Goal: Information Seeking & Learning: Learn about a topic

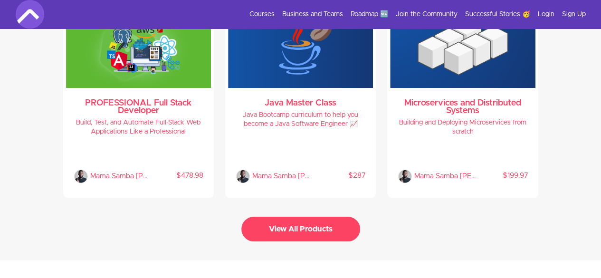
scroll to position [2079, 0]
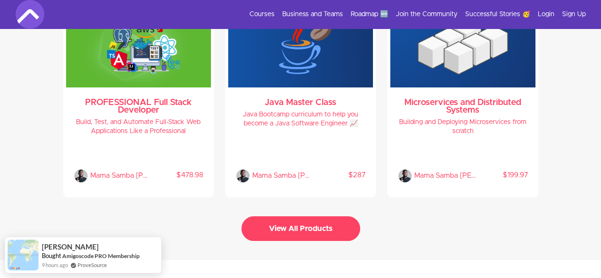
click at [266, 226] on button "View All Products" at bounding box center [301, 228] width 119 height 25
click at [300, 220] on button "View All Products" at bounding box center [301, 228] width 119 height 25
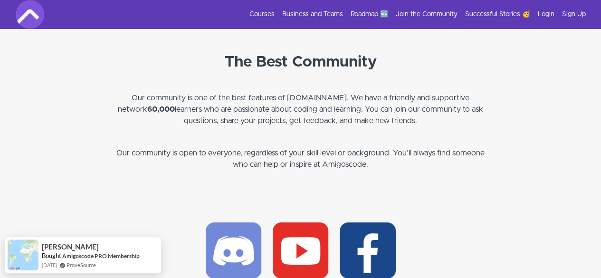
scroll to position [2762, 0]
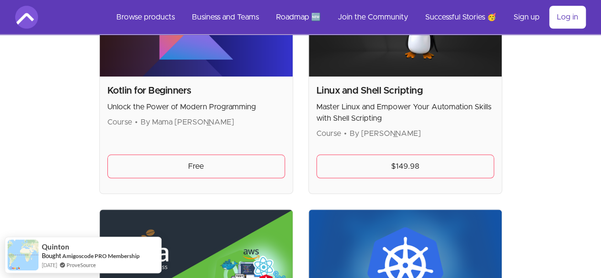
scroll to position [2100, 0]
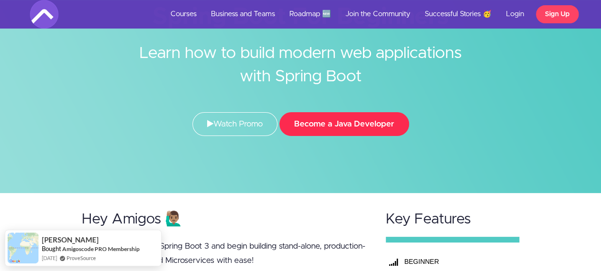
scroll to position [64, 0]
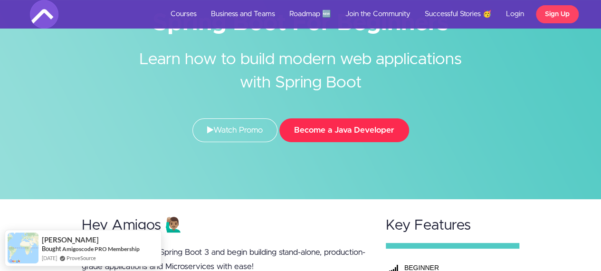
click at [323, 128] on button "Become a Java Developer" at bounding box center [345, 130] width 130 height 24
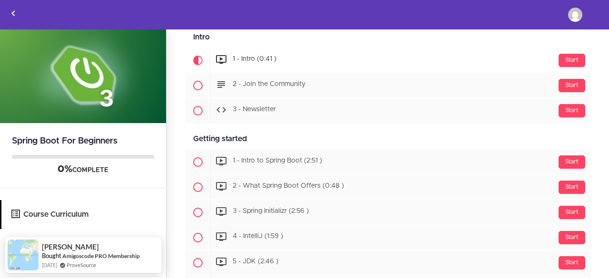
scroll to position [117, 0]
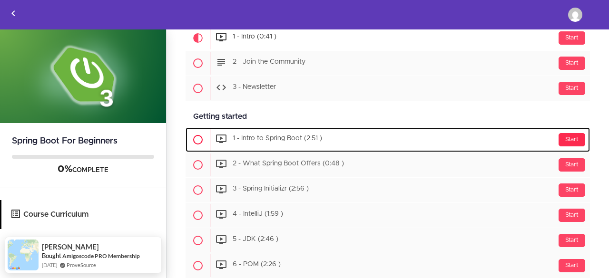
click at [560, 140] on div "Start" at bounding box center [571, 139] width 27 height 13
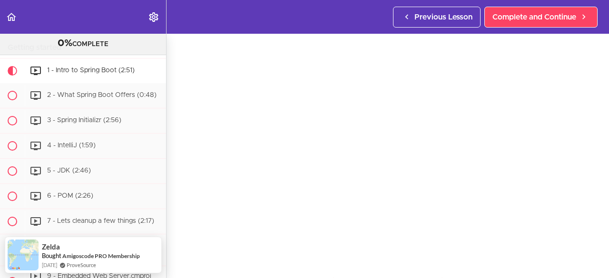
scroll to position [42, 0]
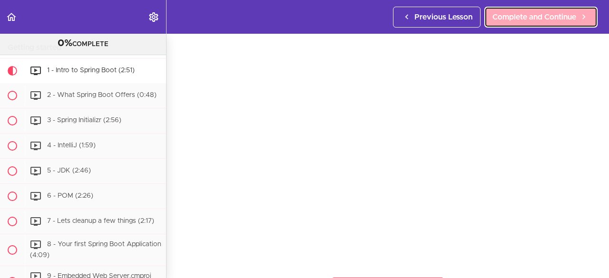
click at [513, 13] on span "Complete and Continue" at bounding box center [534, 16] width 84 height 11
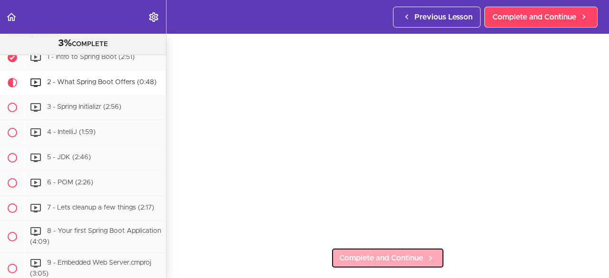
click at [410, 252] on span "Complete and Continue" at bounding box center [381, 257] width 84 height 11
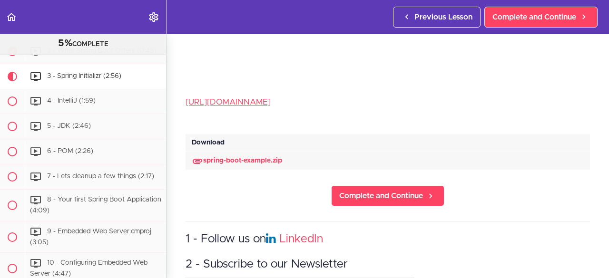
scroll to position [223, 0]
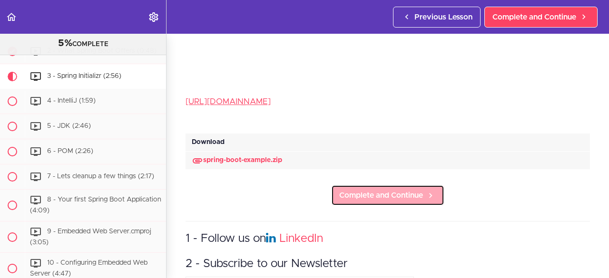
click at [372, 197] on link "Complete and Continue" at bounding box center [387, 195] width 113 height 21
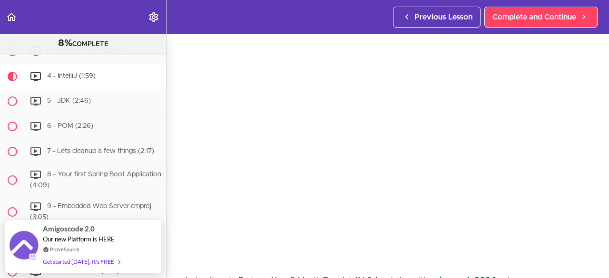
scroll to position [45, 0]
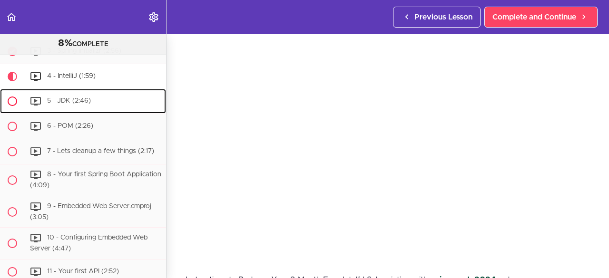
click at [109, 111] on div "5 - JDK (2:46)" at bounding box center [95, 101] width 141 height 21
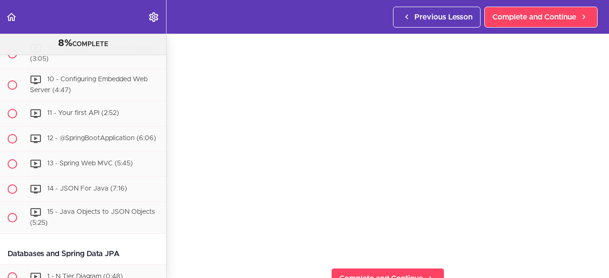
scroll to position [97, 0]
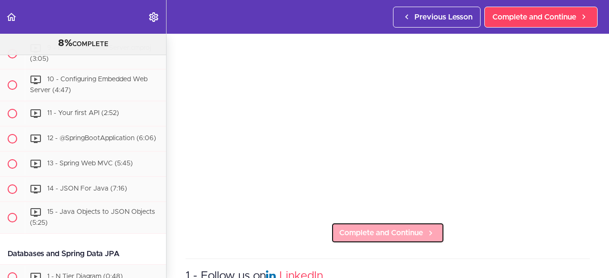
click at [366, 229] on span "Complete and Continue" at bounding box center [381, 232] width 84 height 11
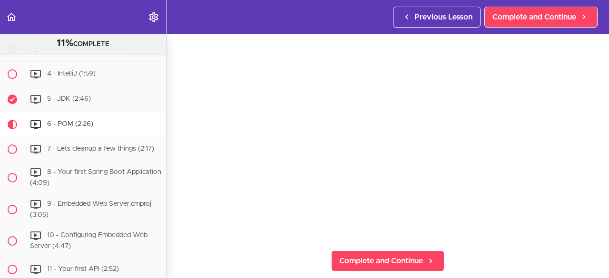
scroll to position [69, 0]
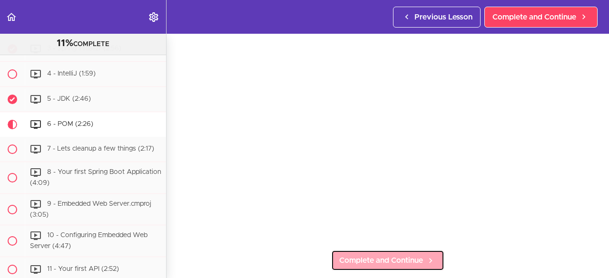
click at [425, 256] on icon at bounding box center [430, 261] width 11 height 10
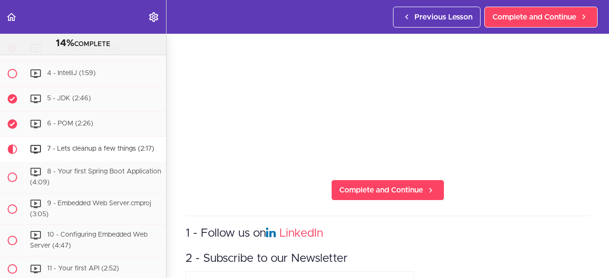
scroll to position [145, 0]
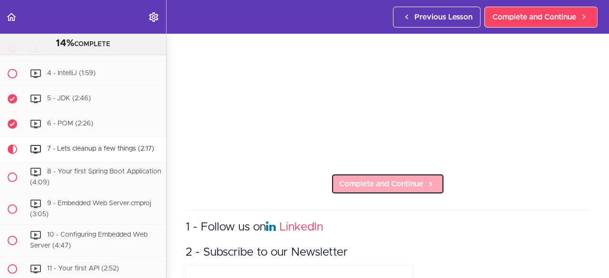
click at [361, 178] on span "Complete and Continue" at bounding box center [381, 183] width 84 height 11
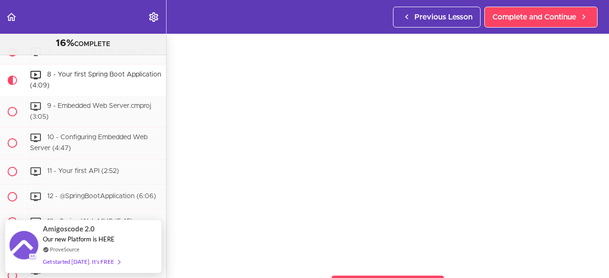
scroll to position [47, 0]
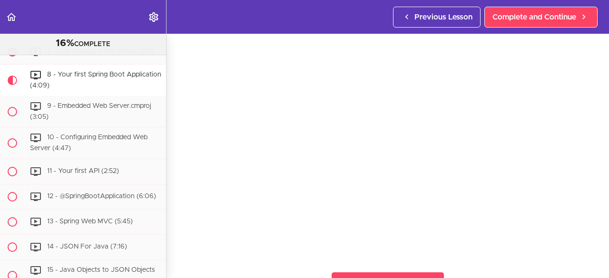
click at [449, 259] on section "Spring Boot For Beginners 16% COMPLETE Intro 1 - Intro (0:41) 2 - Join the Comm…" at bounding box center [304, 156] width 609 height 244
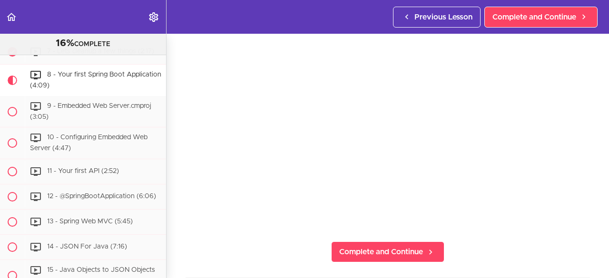
scroll to position [79, 0]
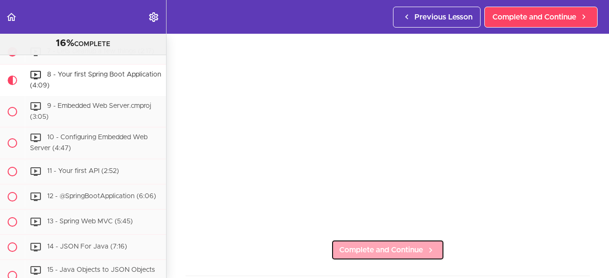
click at [406, 250] on span "Complete and Continue" at bounding box center [381, 249] width 84 height 11
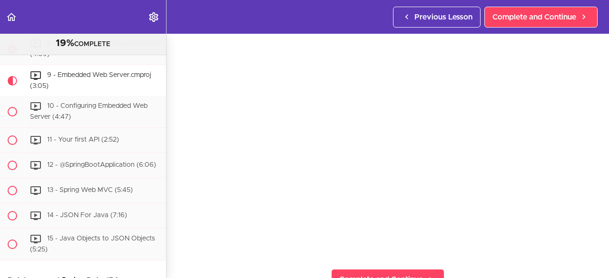
scroll to position [50, 0]
click at [408, 269] on link "Complete and Continue" at bounding box center [387, 279] width 113 height 21
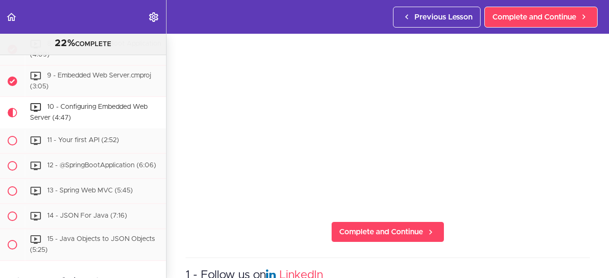
scroll to position [104, 0]
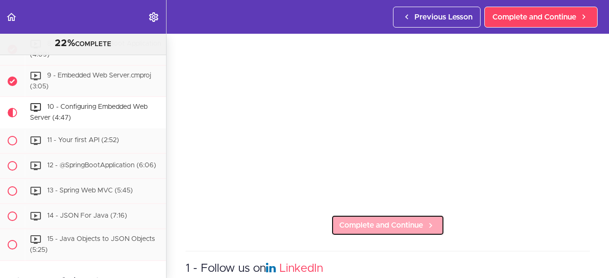
click at [433, 217] on link "Complete and Continue" at bounding box center [387, 225] width 113 height 21
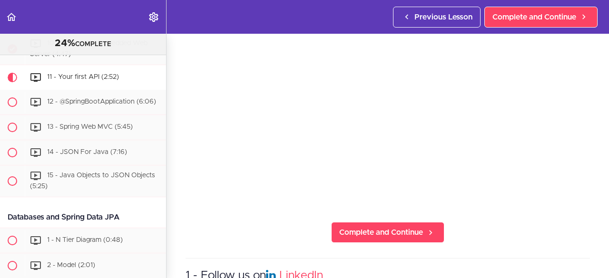
scroll to position [97, 0]
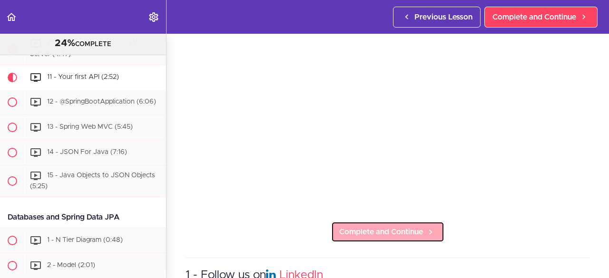
click at [343, 230] on span "Complete and Continue" at bounding box center [381, 231] width 84 height 11
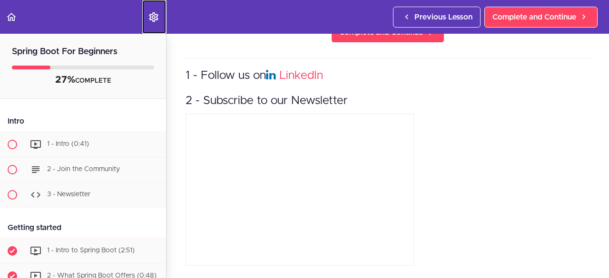
click at [152, 16] on use "Settings Menu" at bounding box center [153, 17] width 9 height 10
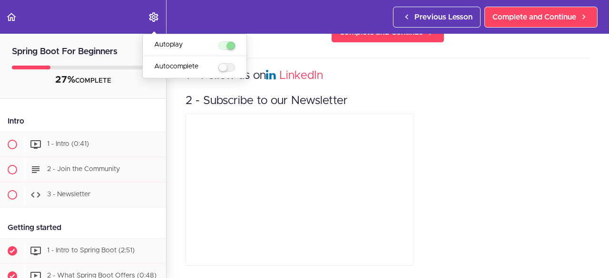
click at [440, 121] on div "1 - Follow us on LinkedIn 2 - Subscribe to our Newsletter" at bounding box center [387, 163] width 404 height 211
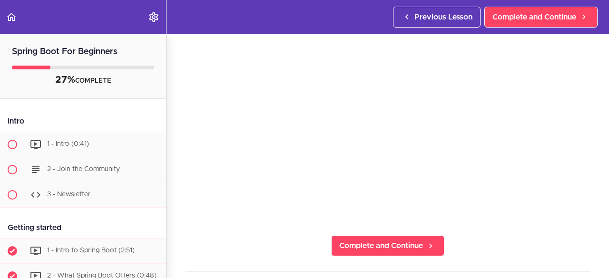
scroll to position [83, 0]
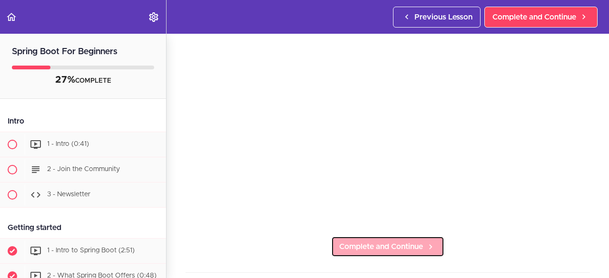
click at [368, 242] on span "Complete and Continue" at bounding box center [381, 246] width 84 height 11
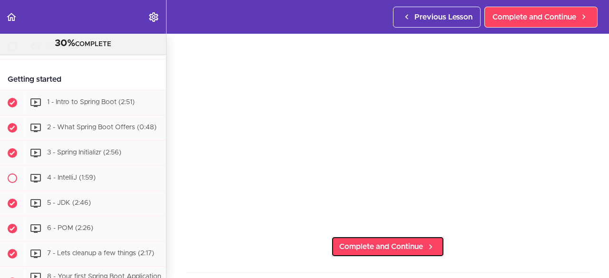
scroll to position [139, 0]
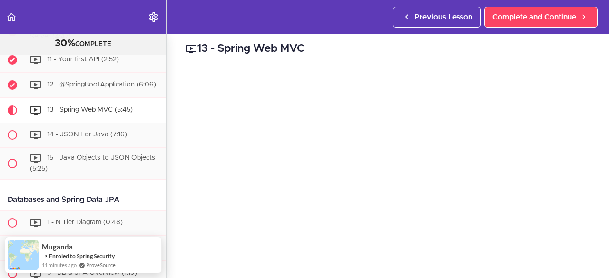
scroll to position [5, 0]
